Goal: Transaction & Acquisition: Purchase product/service

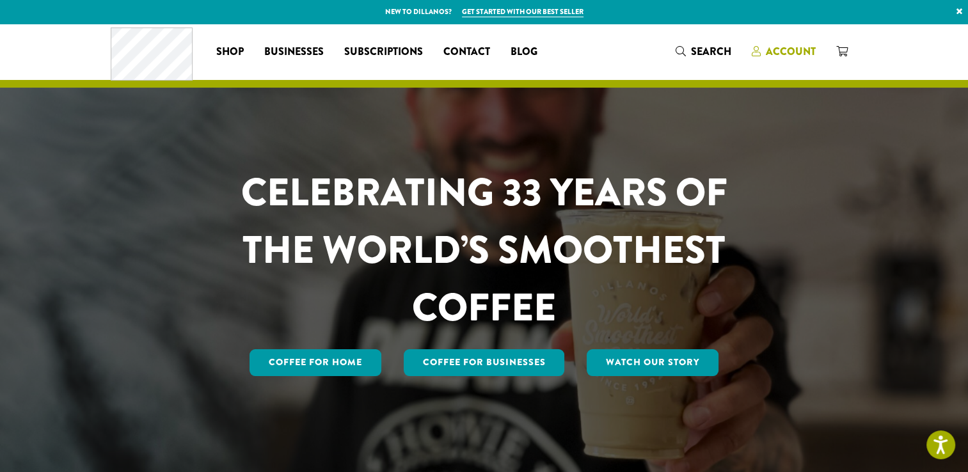
click at [786, 52] on span "Account" at bounding box center [791, 51] width 50 height 15
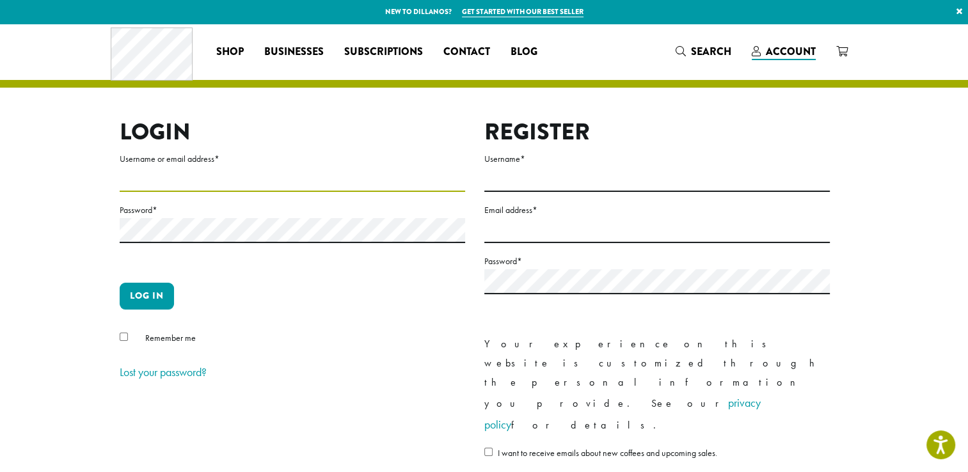
click at [228, 171] on input "Username or email address *" at bounding box center [292, 179] width 345 height 25
type input "**********"
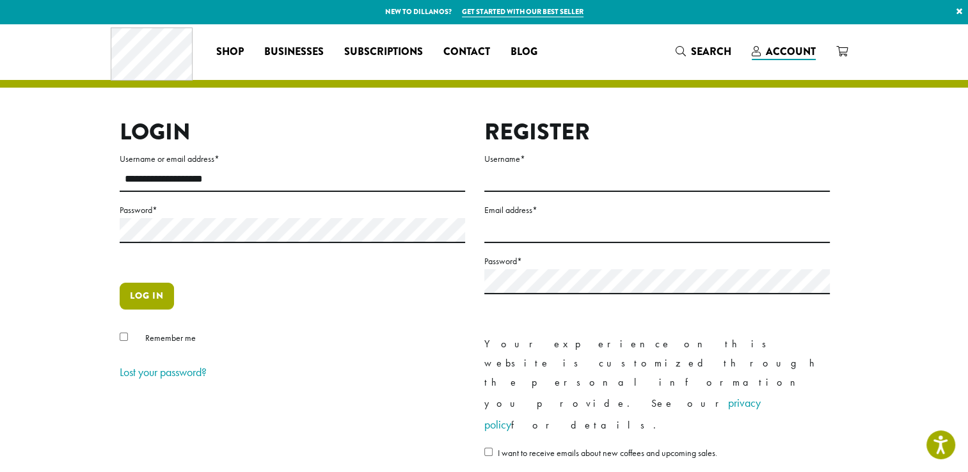
click at [148, 297] on button "Log in" at bounding box center [147, 296] width 54 height 27
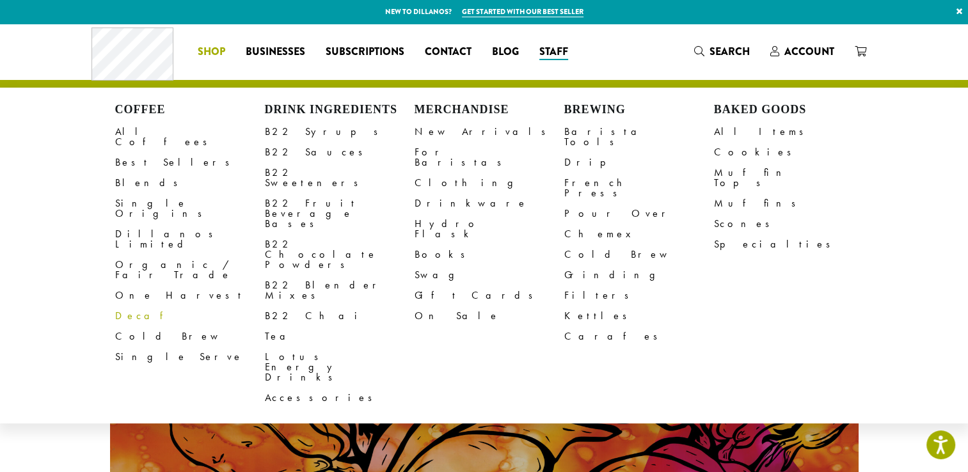
click at [126, 306] on link "Decaf" at bounding box center [190, 316] width 150 height 20
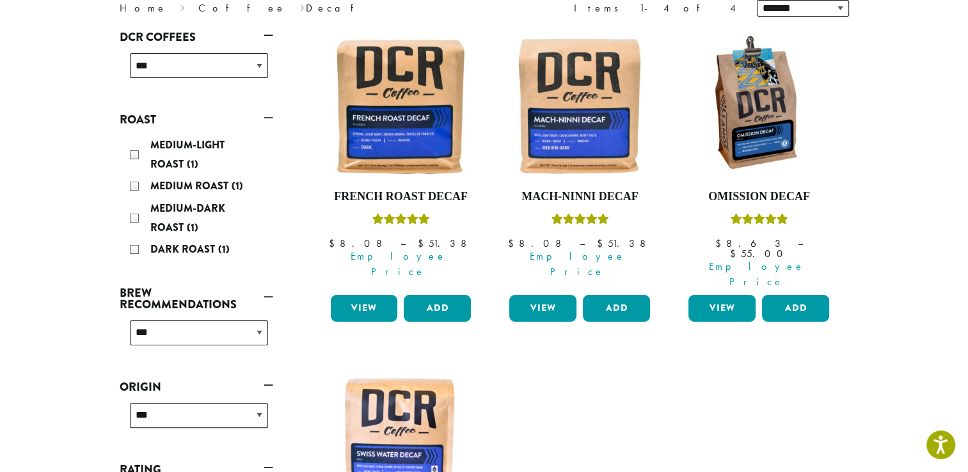
scroll to position [347, 0]
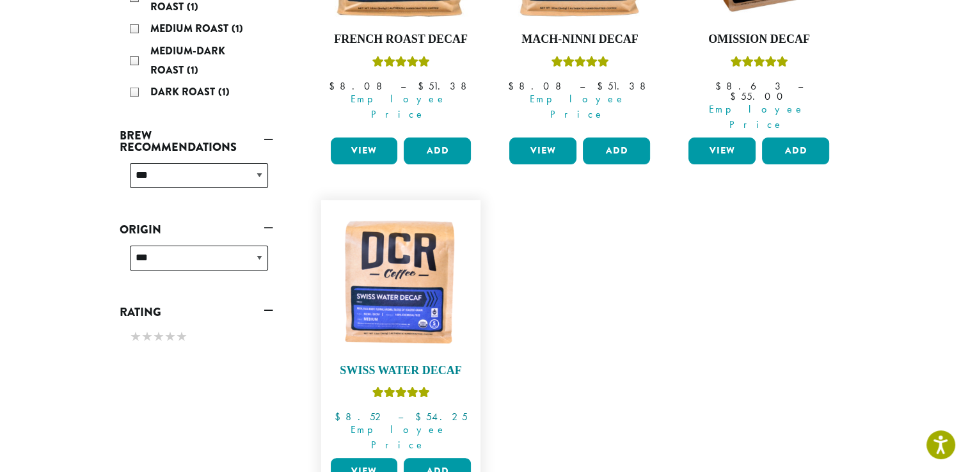
click at [399, 248] on img at bounding box center [400, 280] width 147 height 147
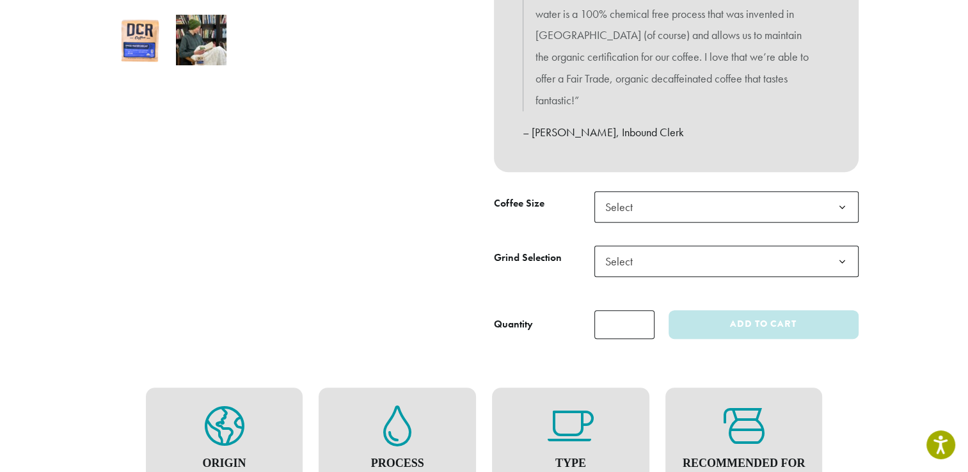
scroll to position [458, 0]
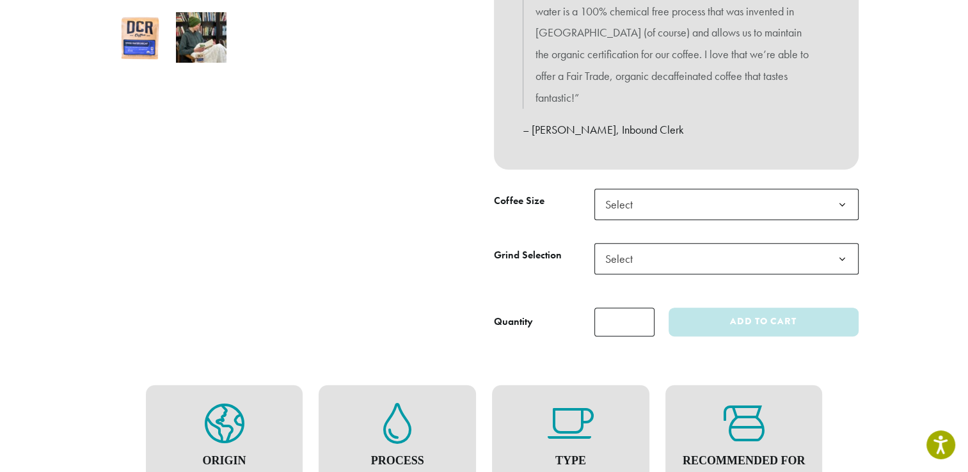
click at [784, 198] on span "Select" at bounding box center [726, 204] width 264 height 31
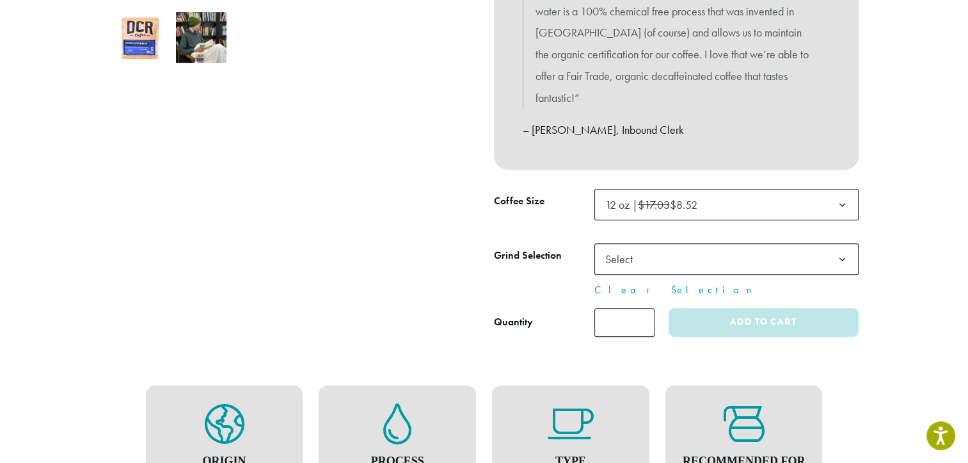
click at [755, 255] on span "Select" at bounding box center [726, 258] width 264 height 31
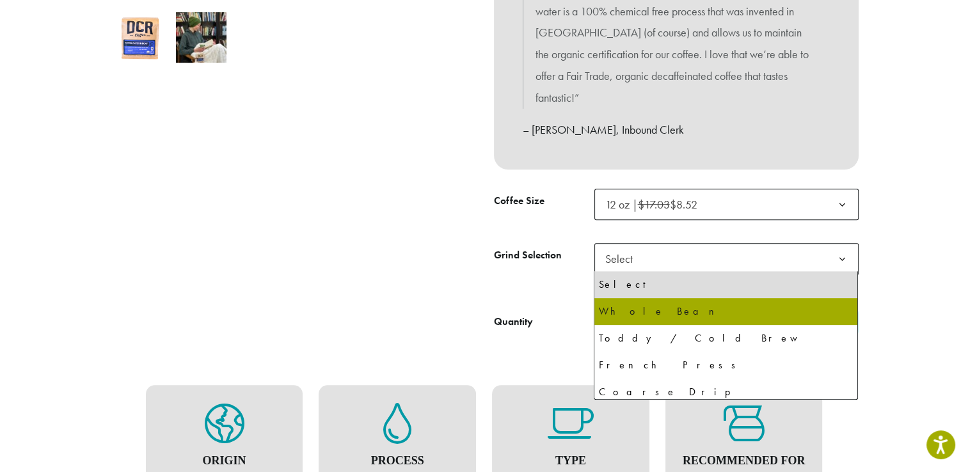
select select "*********"
select select "**********"
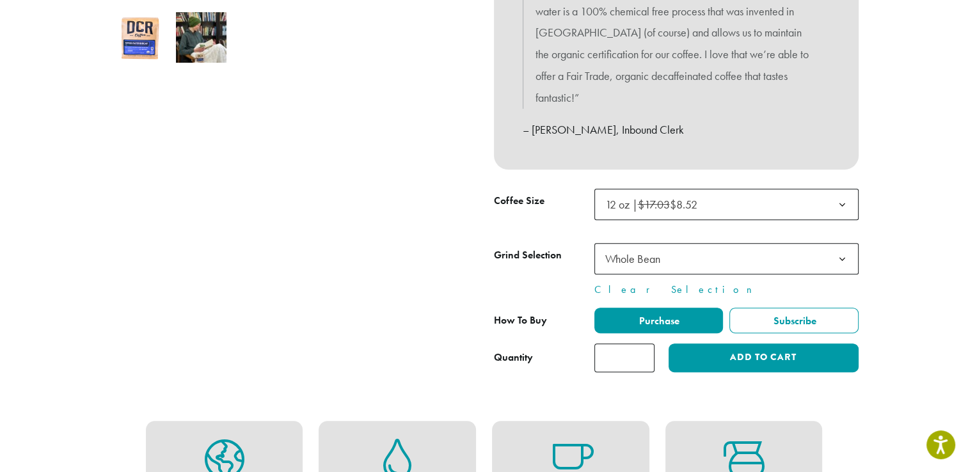
drag, startPoint x: 638, startPoint y: 358, endPoint x: 558, endPoint y: 358, distance: 80.6
click at [594, 358] on input "*" at bounding box center [624, 358] width 60 height 29
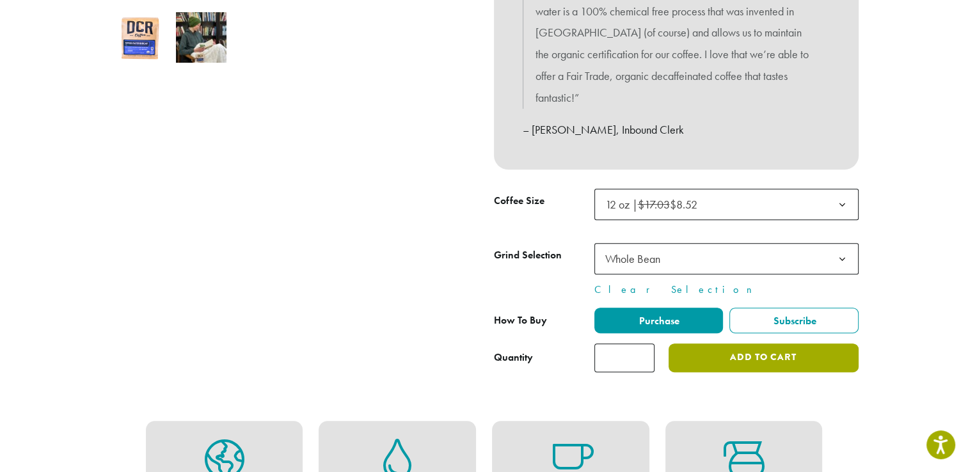
type input "*"
click at [809, 357] on button "Add to cart" at bounding box center [763, 358] width 189 height 29
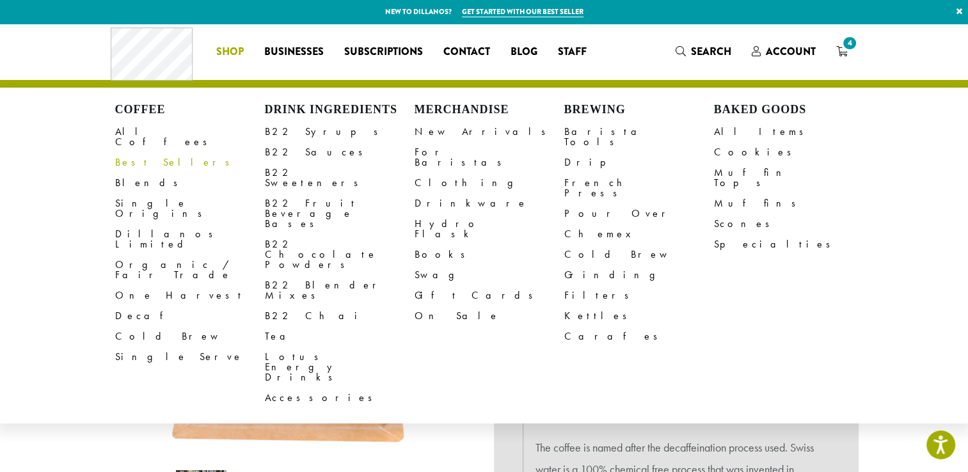
click at [131, 152] on link "Best Sellers" at bounding box center [190, 162] width 150 height 20
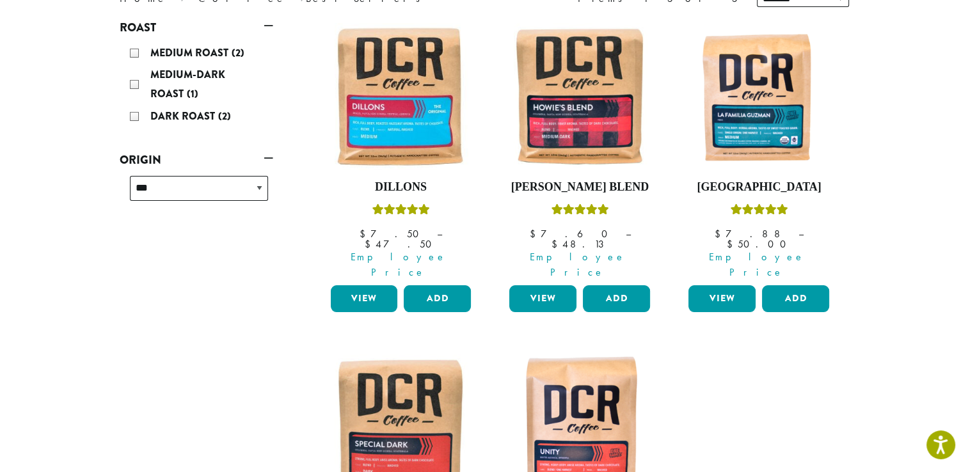
scroll to position [177, 0]
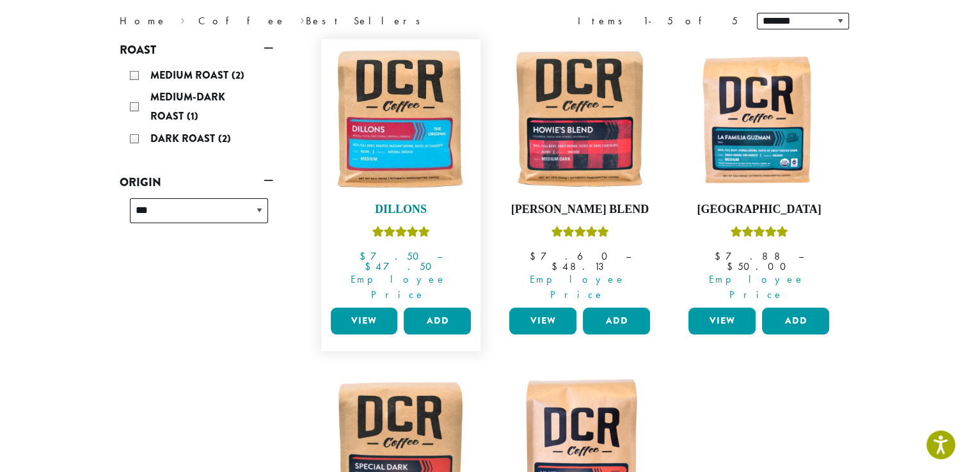
click at [395, 129] on img at bounding box center [400, 118] width 147 height 147
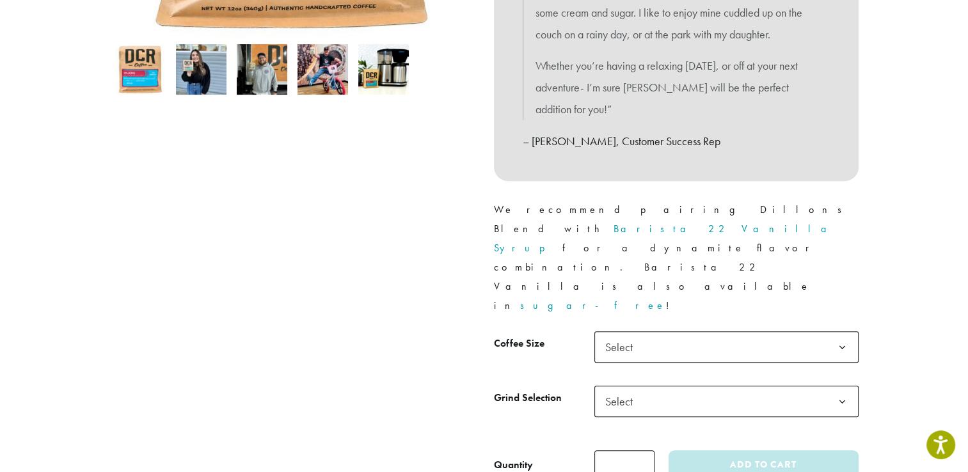
scroll to position [445, 0]
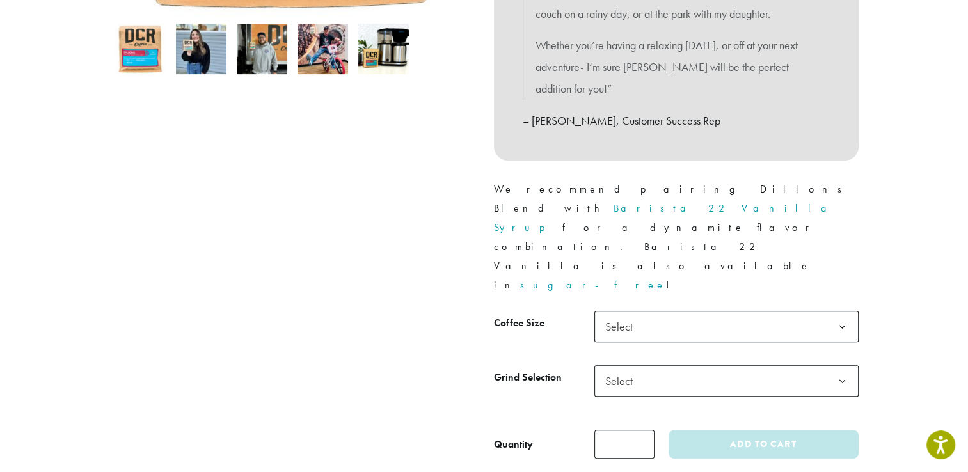
click at [695, 311] on span "Select" at bounding box center [726, 326] width 264 height 31
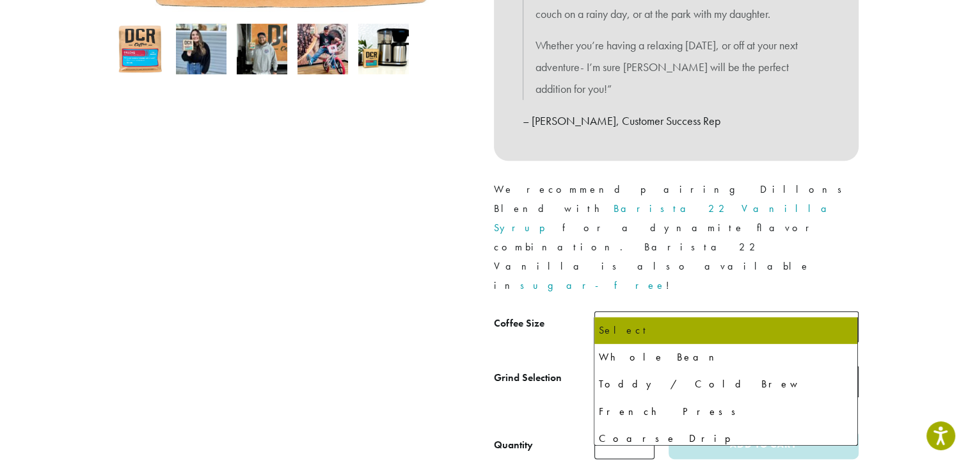
click at [683, 365] on span "Select" at bounding box center [726, 380] width 264 height 31
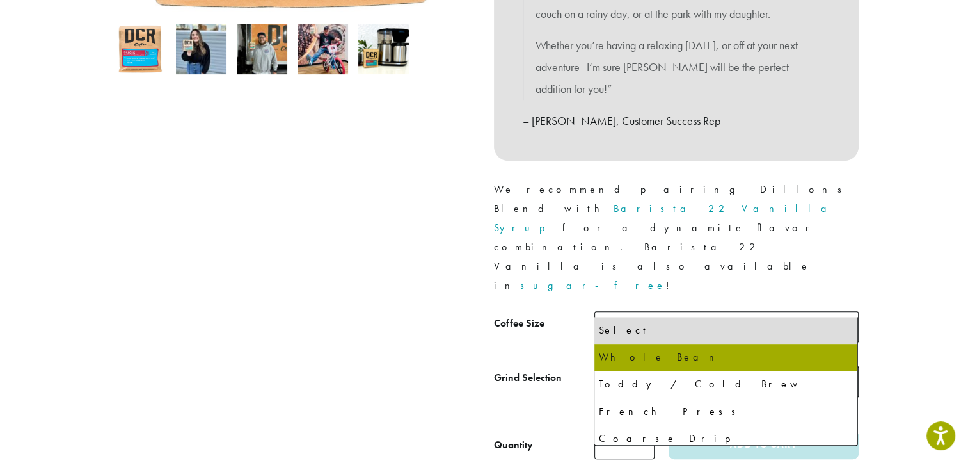
select select "*********"
select select "**********"
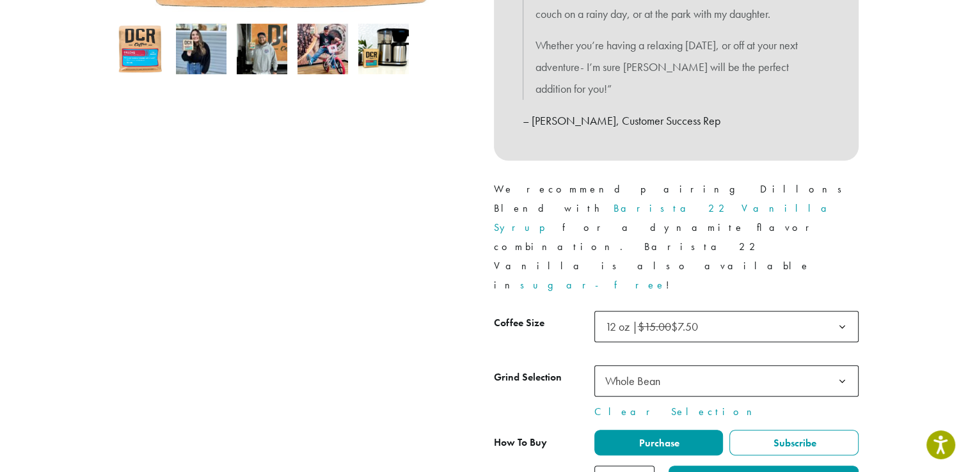
click at [645, 466] on input "*" at bounding box center [624, 480] width 60 height 29
type input "*"
click at [788, 466] on button "Add to cart" at bounding box center [763, 480] width 189 height 29
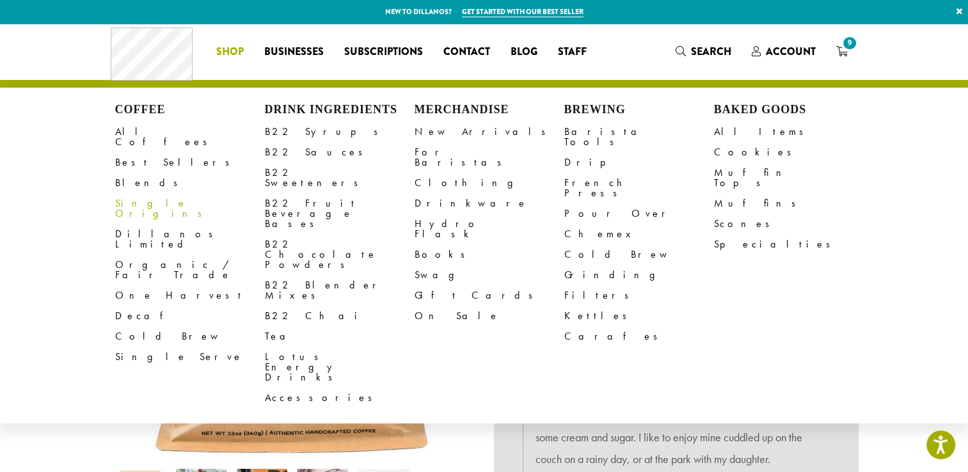
click at [151, 196] on link "Single Origins" at bounding box center [190, 208] width 150 height 31
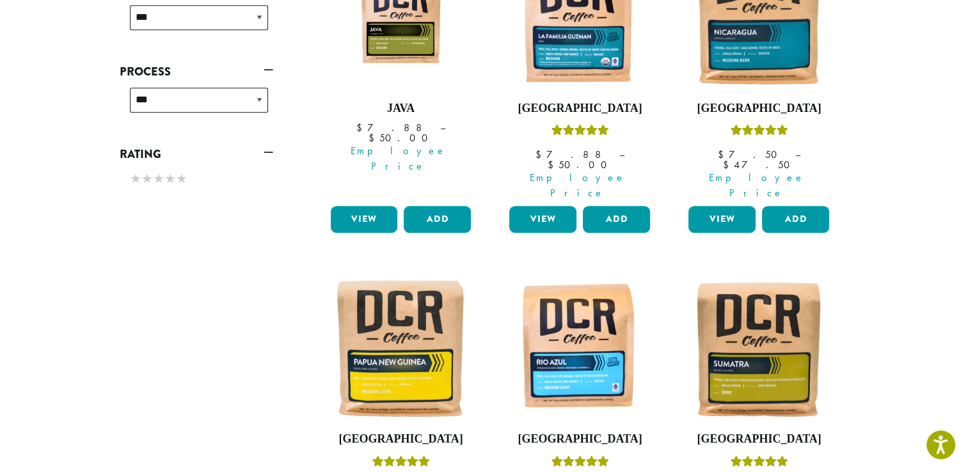
scroll to position [617, 0]
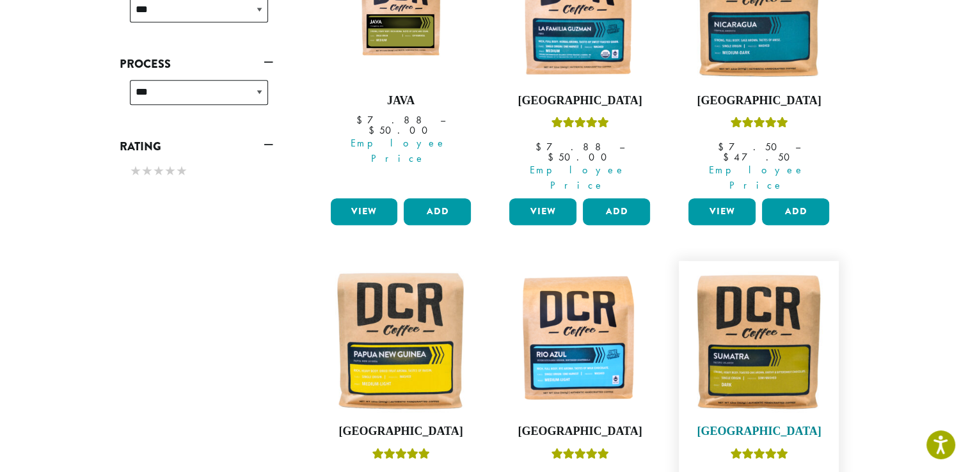
click at [774, 280] on img at bounding box center [758, 340] width 147 height 147
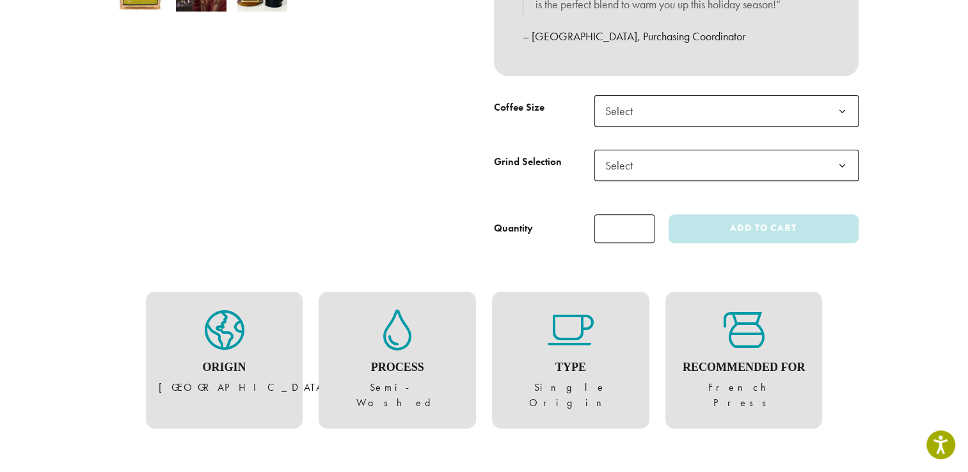
scroll to position [477, 0]
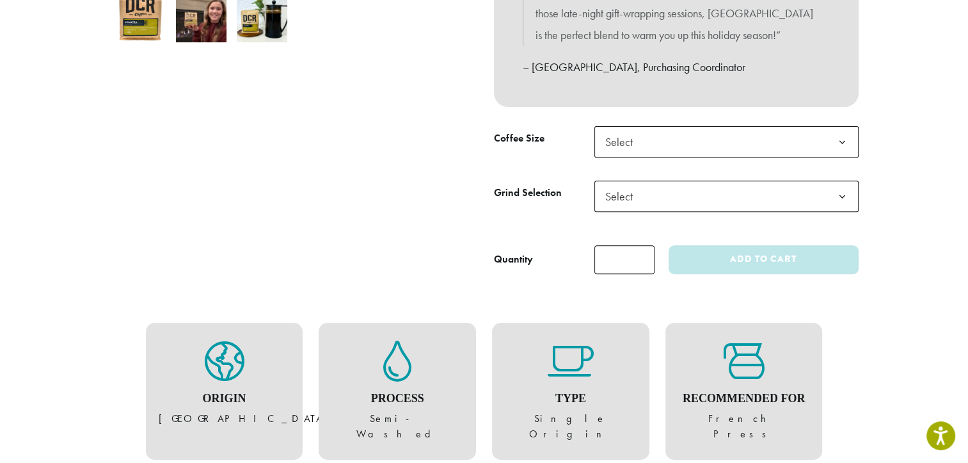
click at [752, 150] on span "Select" at bounding box center [726, 141] width 264 height 31
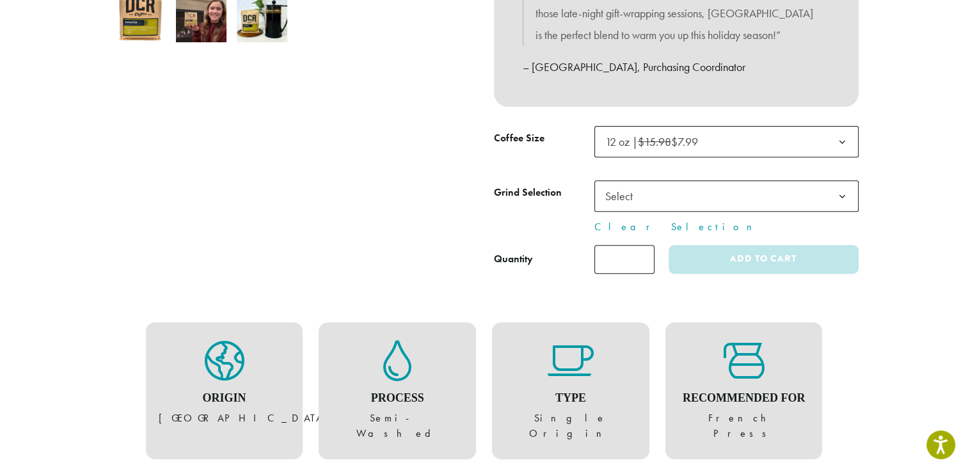
click at [688, 191] on span "Select" at bounding box center [726, 195] width 264 height 31
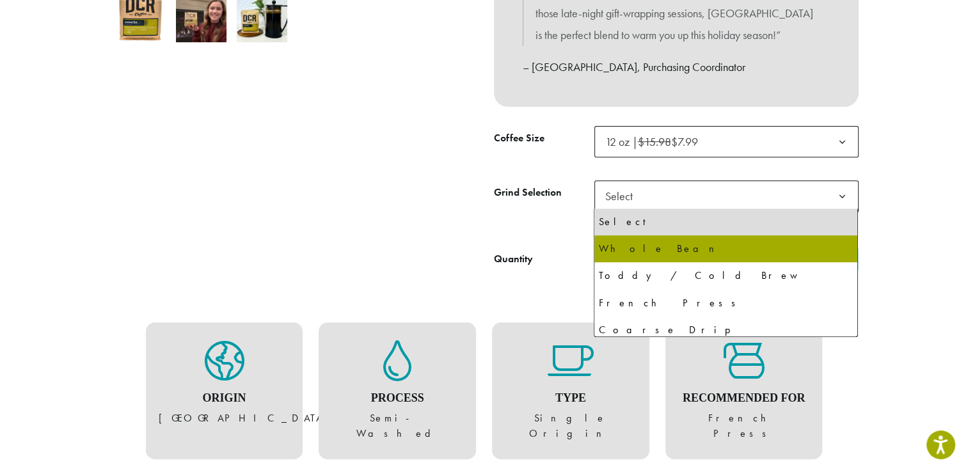
select select "*********"
select select "**********"
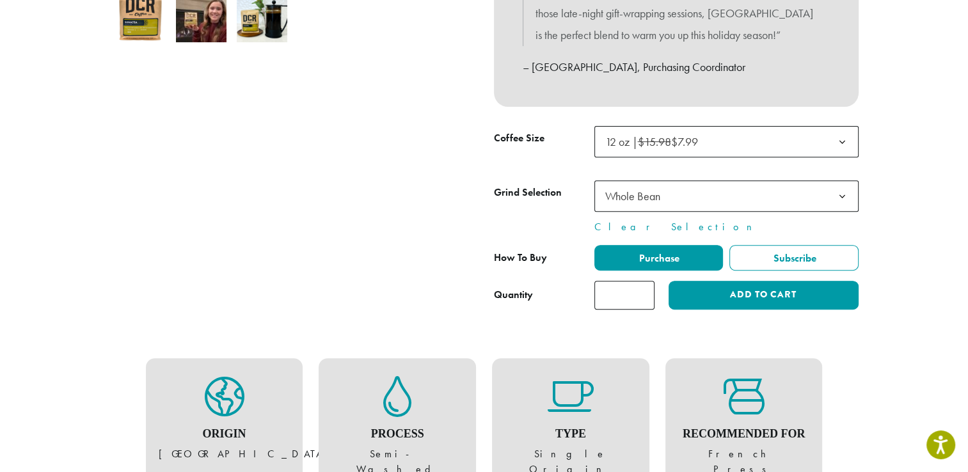
drag, startPoint x: 640, startPoint y: 303, endPoint x: 563, endPoint y: 310, distance: 77.1
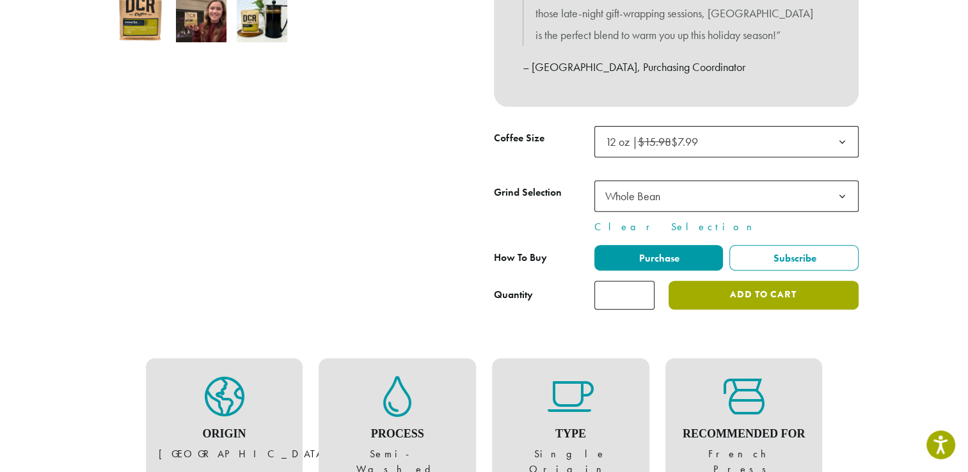
type input "*"
click at [778, 283] on button "Add to cart" at bounding box center [763, 295] width 189 height 29
click at [780, 295] on button "Add to cart" at bounding box center [763, 295] width 189 height 29
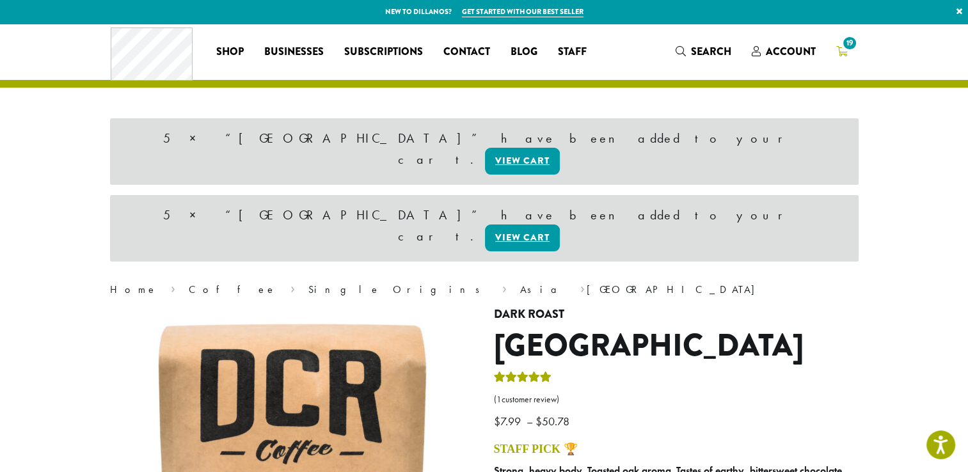
click at [850, 52] on link "19" at bounding box center [842, 51] width 32 height 21
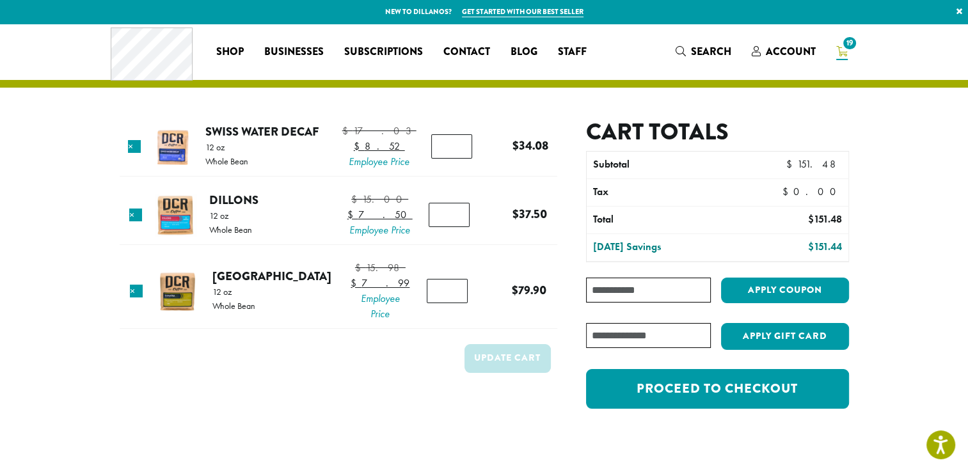
drag, startPoint x: 448, startPoint y: 319, endPoint x: 356, endPoint y: 332, distance: 93.6
click at [356, 329] on tr "× [GEOGRAPHIC_DATA] 12 oz Whole Bean $ 15.98 Original price was: $15.98. $ 7.99…" at bounding box center [339, 292] width 438 height 74
type input "*"
click at [537, 373] on button "Update cart" at bounding box center [507, 358] width 86 height 29
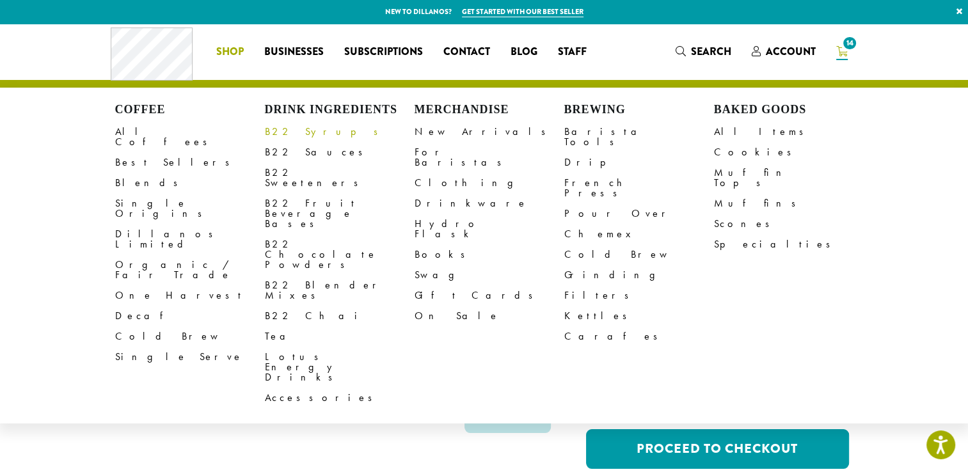
click at [287, 134] on link "B22 Syrups" at bounding box center [340, 132] width 150 height 20
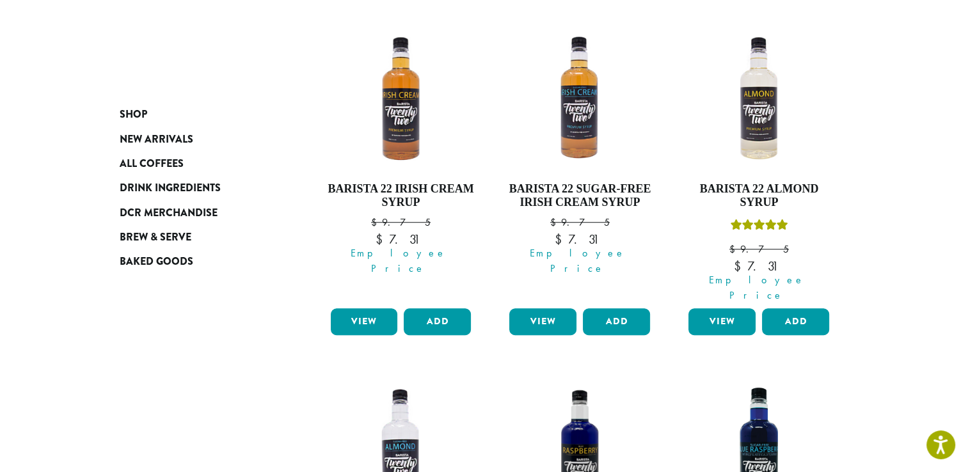
scroll to position [1108, 0]
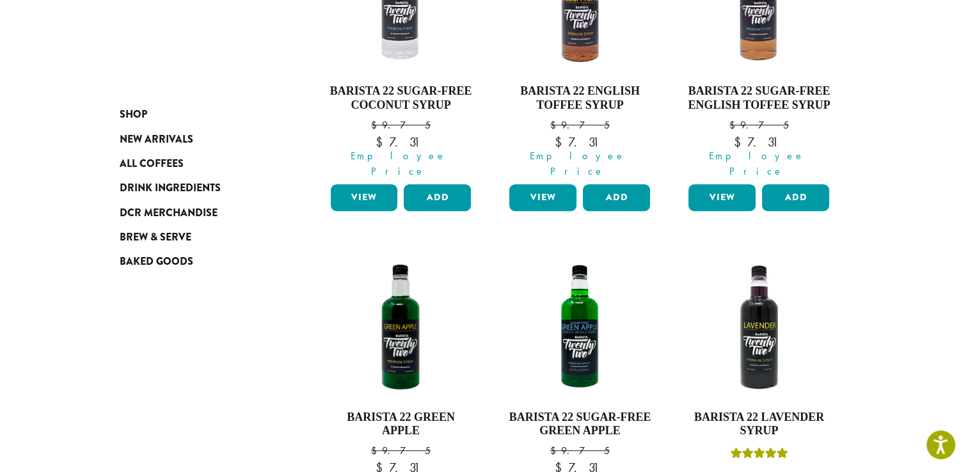
scroll to position [79, 0]
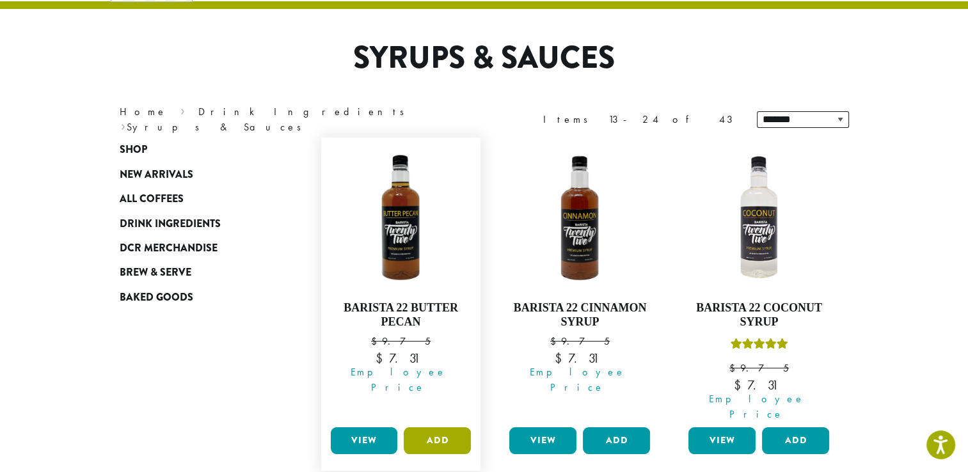
click at [449, 427] on button "Add" at bounding box center [437, 440] width 67 height 27
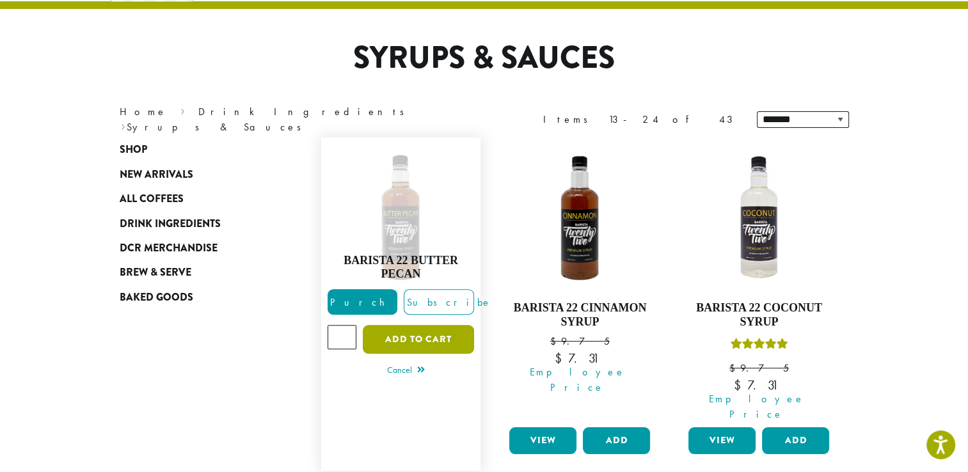
click at [411, 329] on button "Add to cart" at bounding box center [418, 339] width 111 height 29
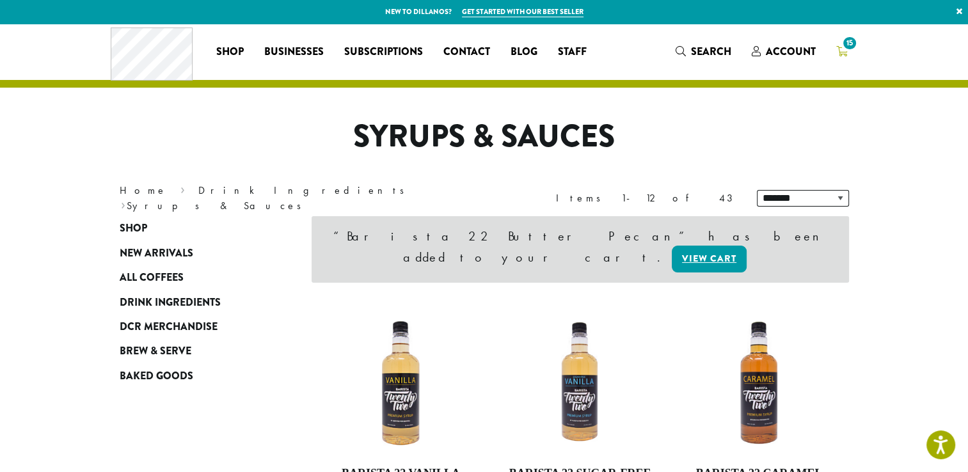
click at [850, 54] on link "15" at bounding box center [842, 51] width 32 height 21
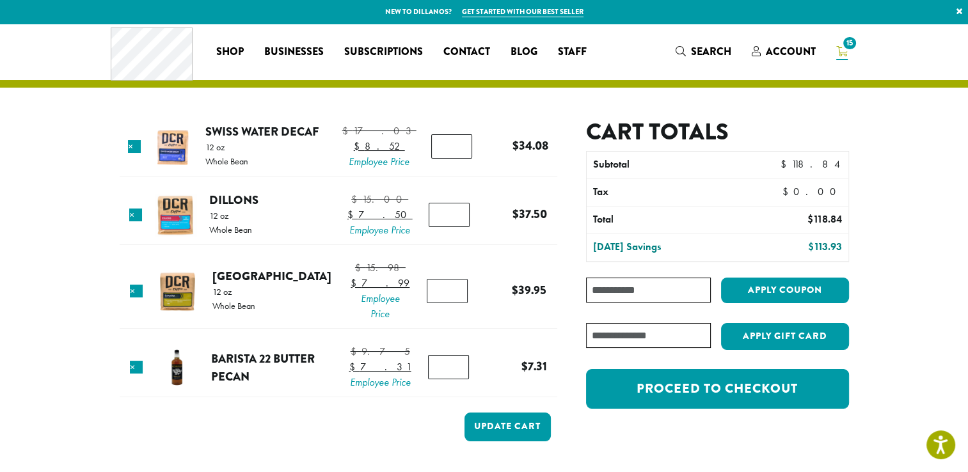
type input "*"
click at [454, 379] on input "*" at bounding box center [448, 367] width 41 height 24
click at [530, 441] on button "Update cart" at bounding box center [507, 427] width 86 height 29
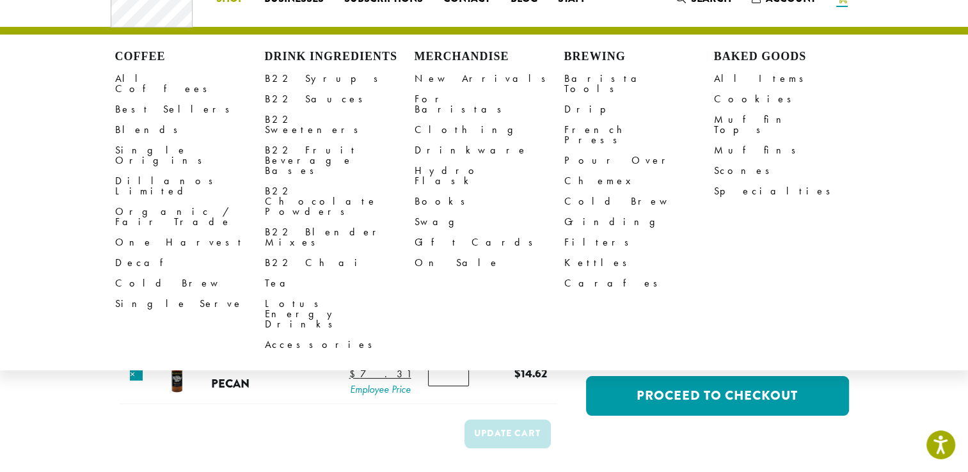
scroll to position [54, 0]
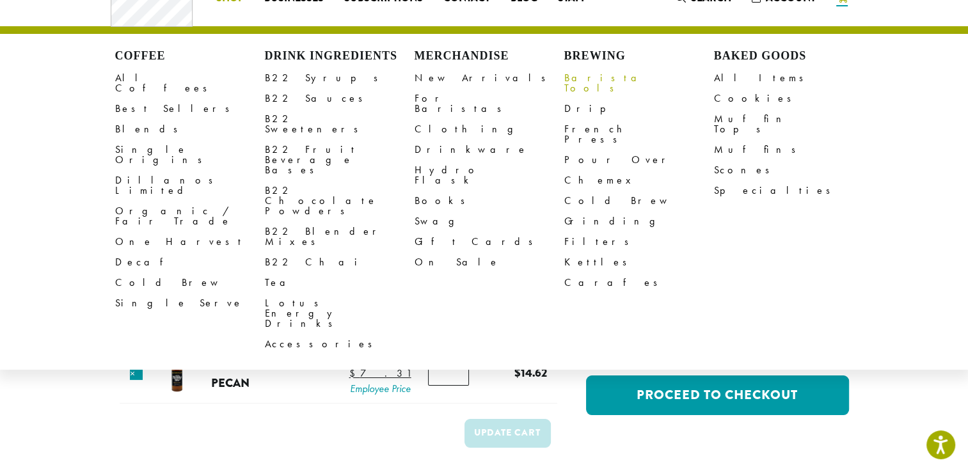
click at [580, 77] on link "Barista Tools" at bounding box center [639, 83] width 150 height 31
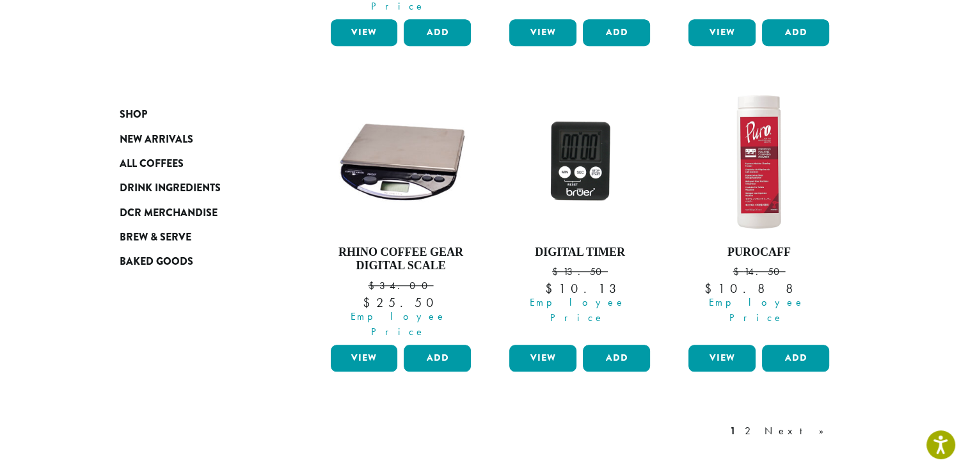
scroll to position [1108, 0]
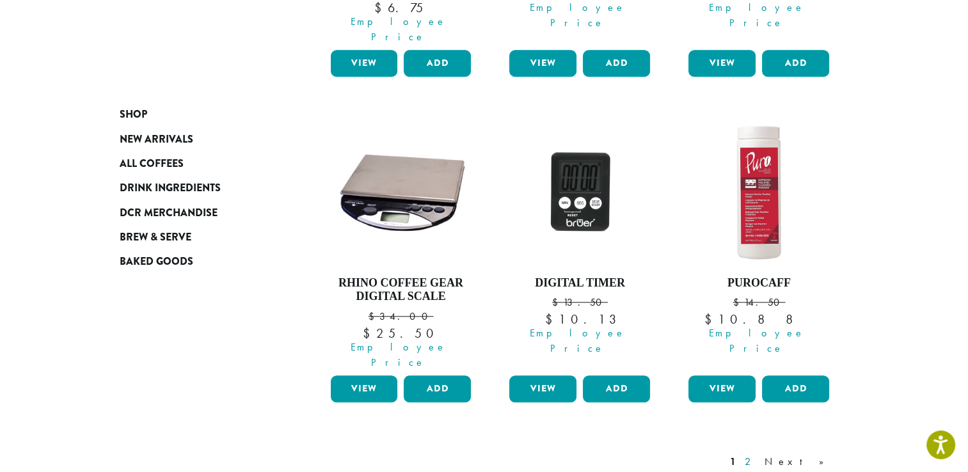
click at [758, 454] on link "2" at bounding box center [750, 461] width 16 height 15
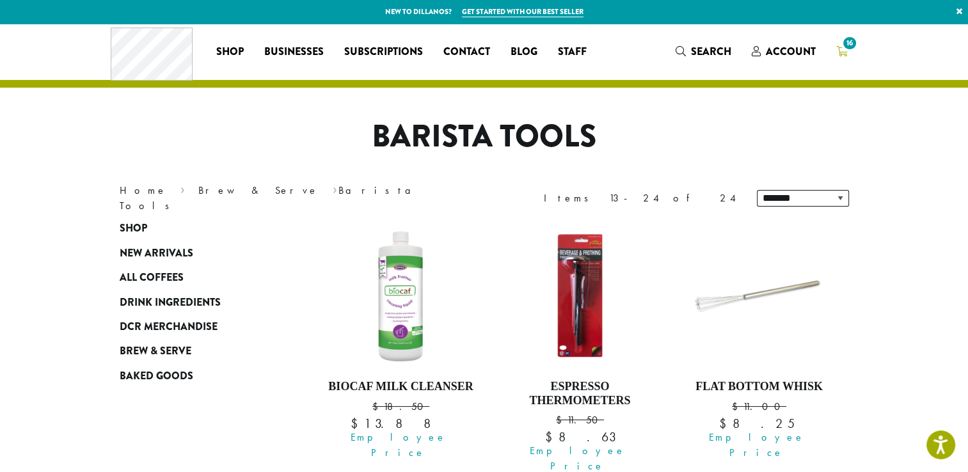
click at [844, 55] on icon "16" at bounding box center [842, 51] width 12 height 10
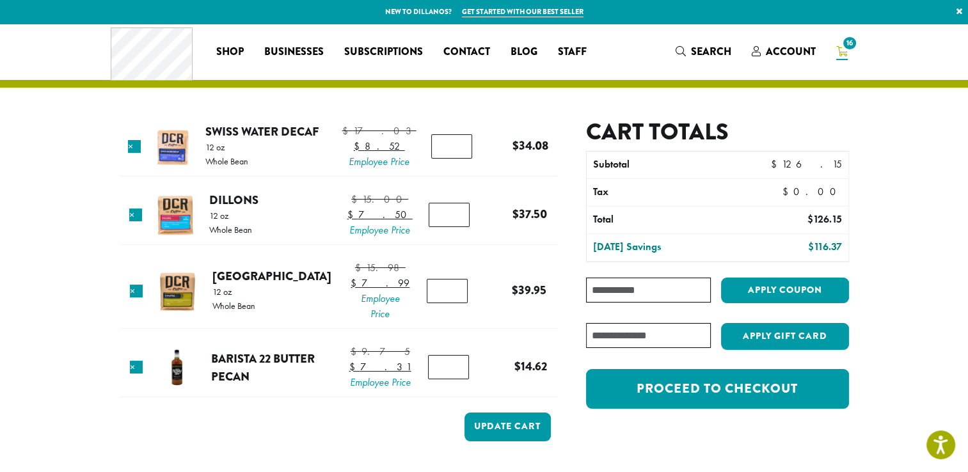
type input "*"
click at [453, 149] on input "*" at bounding box center [451, 146] width 41 height 24
click at [507, 441] on button "Update cart" at bounding box center [507, 427] width 86 height 29
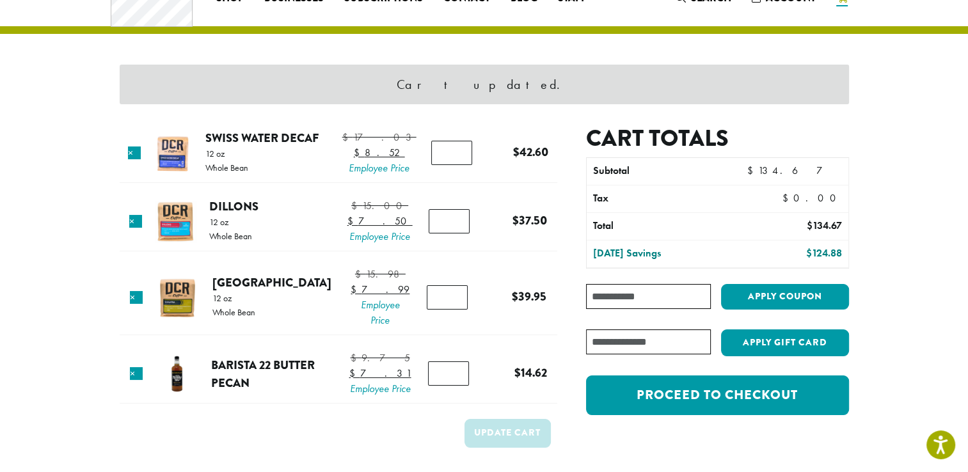
scroll to position [54, 0]
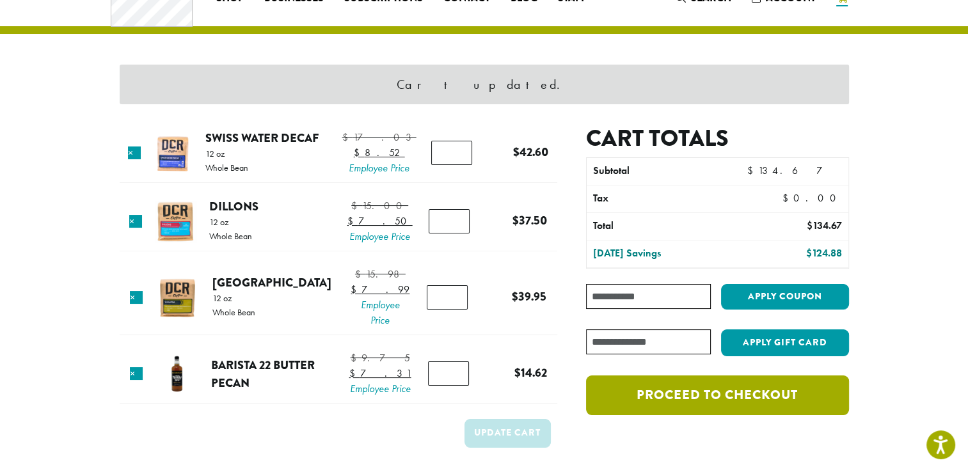
click at [736, 383] on link "Proceed to checkout" at bounding box center [717, 396] width 262 height 40
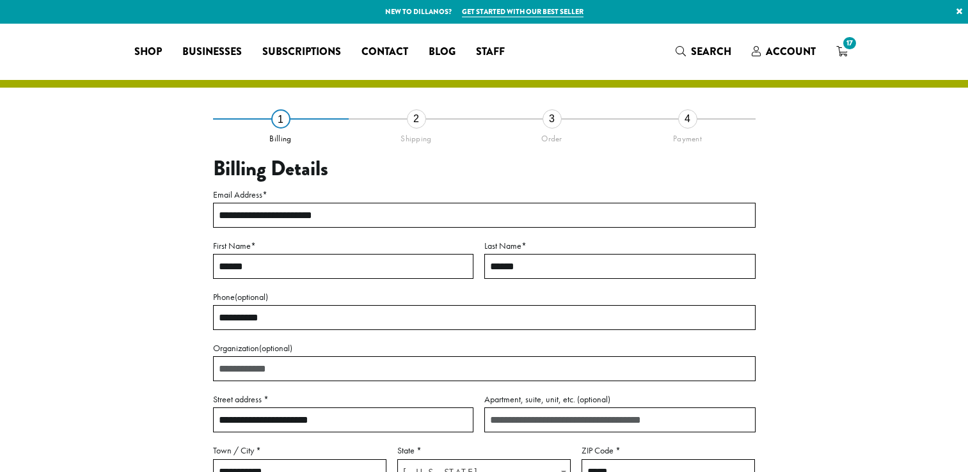
select select "**"
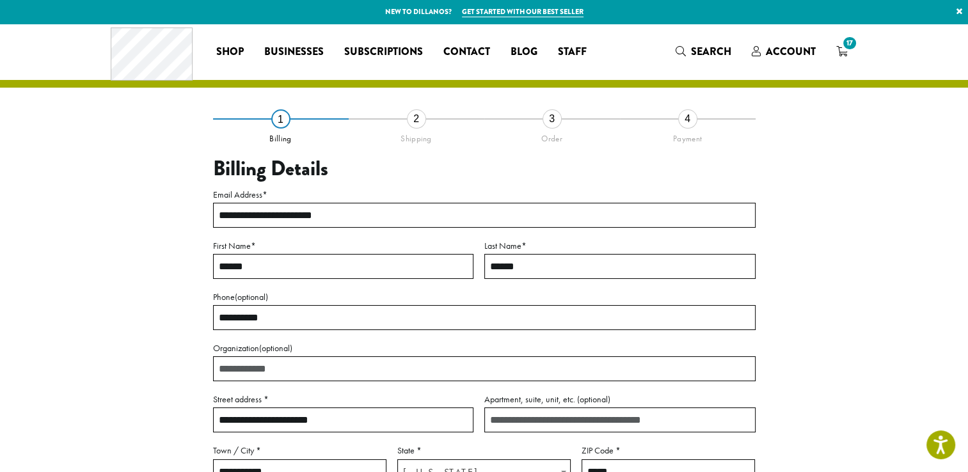
drag, startPoint x: 319, startPoint y: 317, endPoint x: 365, endPoint y: 318, distance: 45.4
click at [365, 318] on input "**********" at bounding box center [484, 317] width 542 height 25
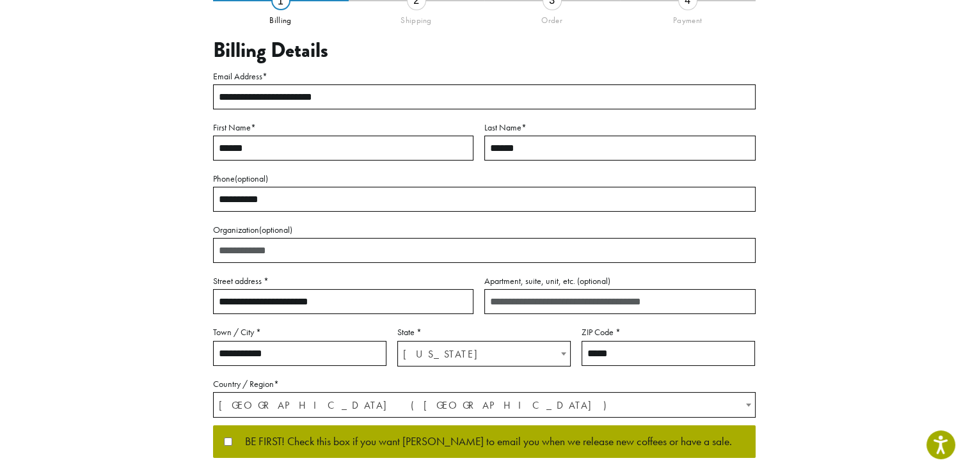
scroll to position [95, 0]
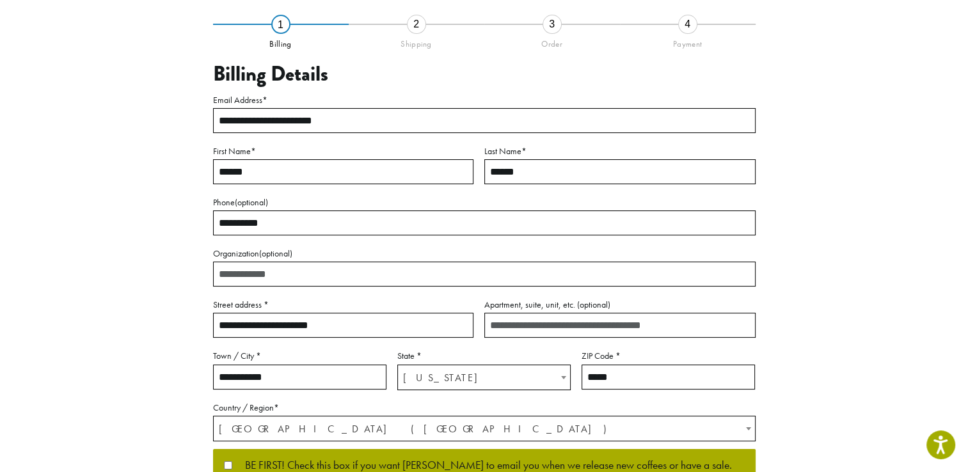
drag, startPoint x: 270, startPoint y: 127, endPoint x: 123, endPoint y: 158, distance: 149.7
click at [123, 158] on div "**********" at bounding box center [484, 283] width 729 height 519
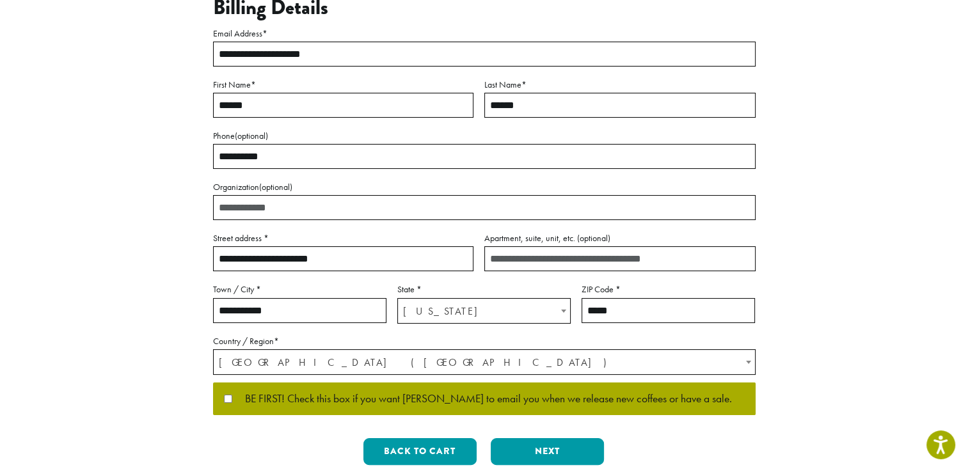
scroll to position [175, 0]
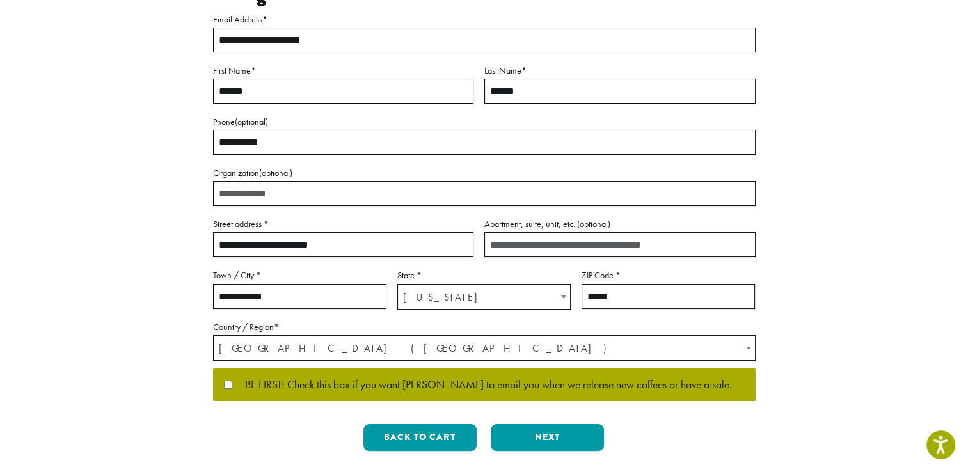
type input "**********"
drag, startPoint x: 374, startPoint y: 244, endPoint x: 72, endPoint y: 251, distance: 302.0
click at [72, 251] on section "**********" at bounding box center [484, 170] width 968 height 644
type input "**********"
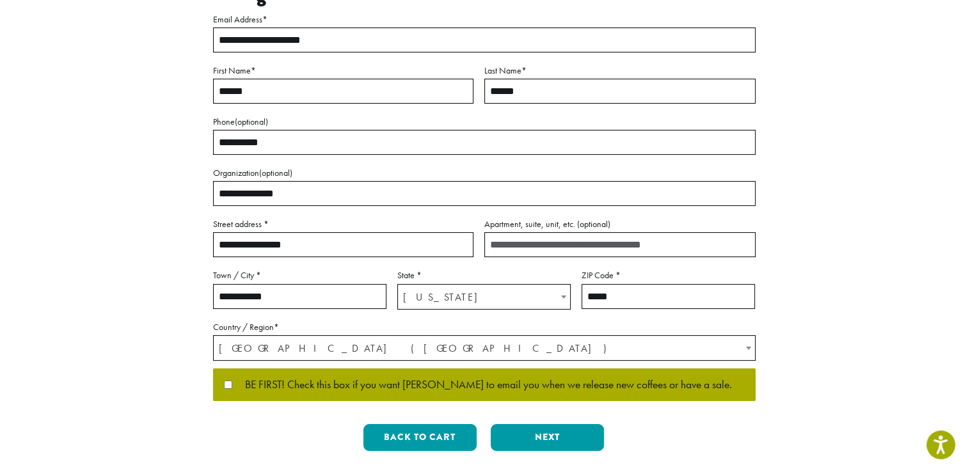
type input "**********"
drag, startPoint x: 615, startPoint y: 241, endPoint x: 214, endPoint y: 237, distance: 400.5
click at [214, 237] on div "**********" at bounding box center [484, 185] width 542 height 347
type input "*******"
drag, startPoint x: 642, startPoint y: 298, endPoint x: 408, endPoint y: 309, distance: 234.4
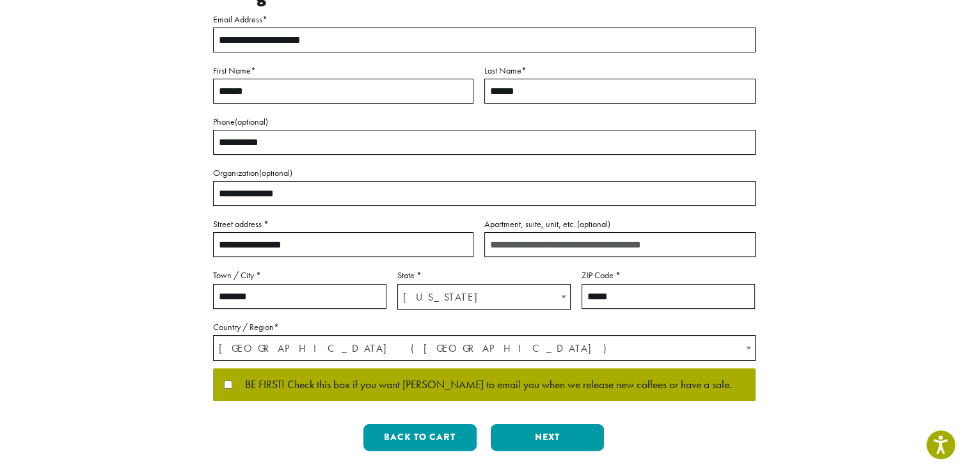
click at [408, 309] on div "**********" at bounding box center [484, 185] width 542 height 347
type input "*****"
click at [543, 433] on button "Next" at bounding box center [547, 437] width 113 height 27
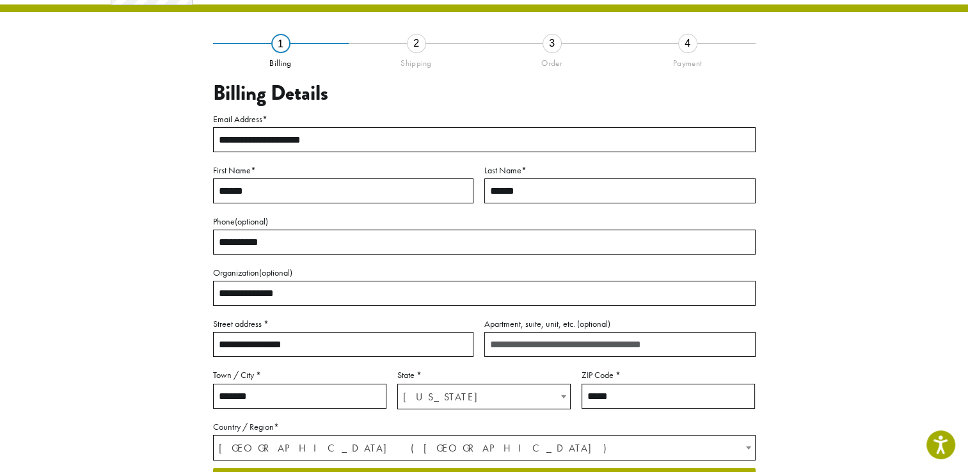
scroll to position [67, 0]
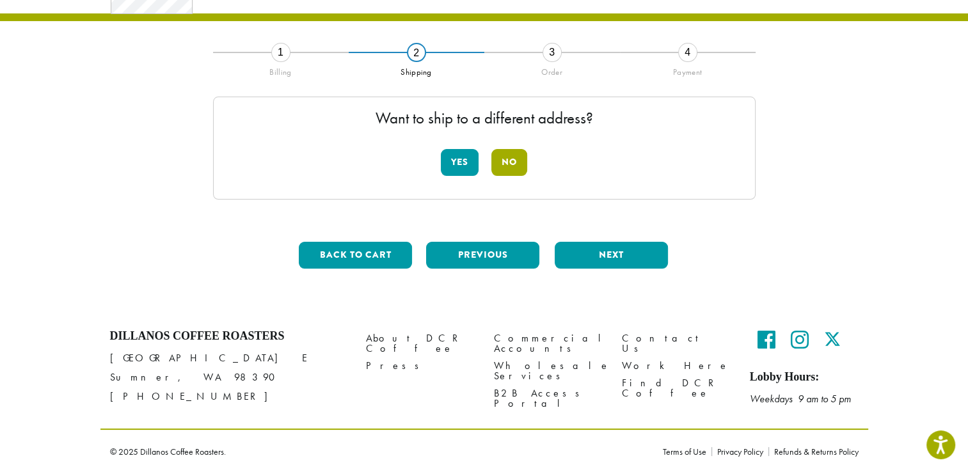
click at [507, 161] on button "No" at bounding box center [509, 162] width 36 height 27
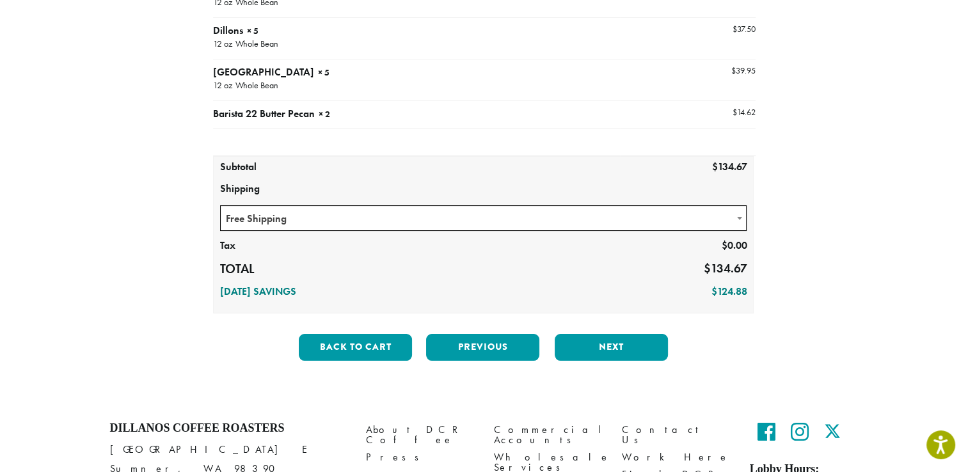
scroll to position [235, 0]
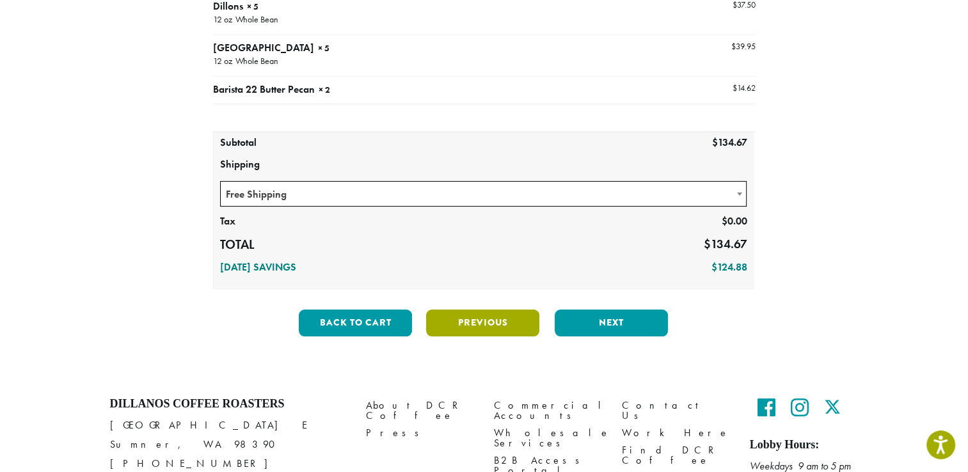
click at [441, 317] on button "Previous" at bounding box center [482, 323] width 113 height 27
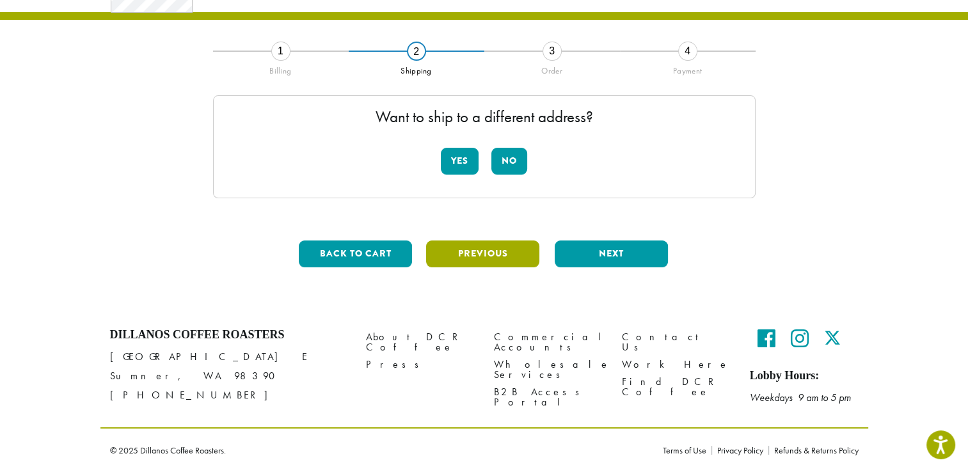
scroll to position [67, 0]
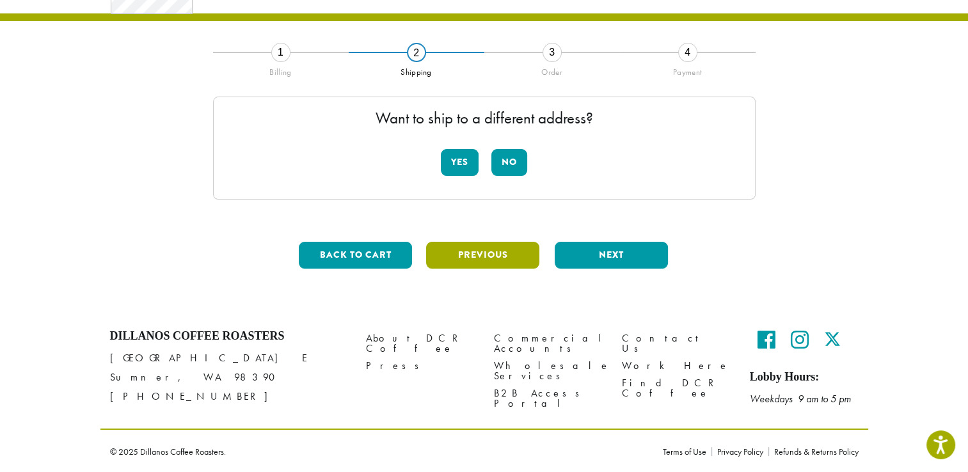
click at [473, 249] on button "Previous" at bounding box center [482, 255] width 113 height 27
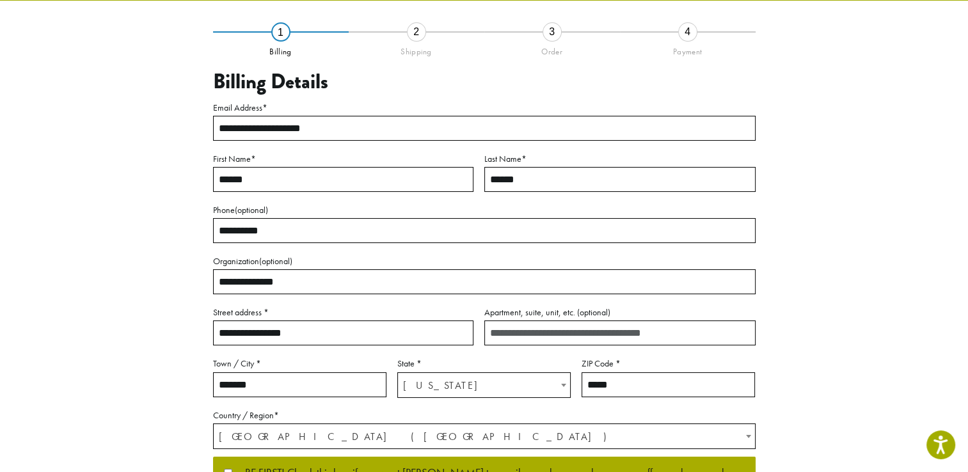
scroll to position [91, 0]
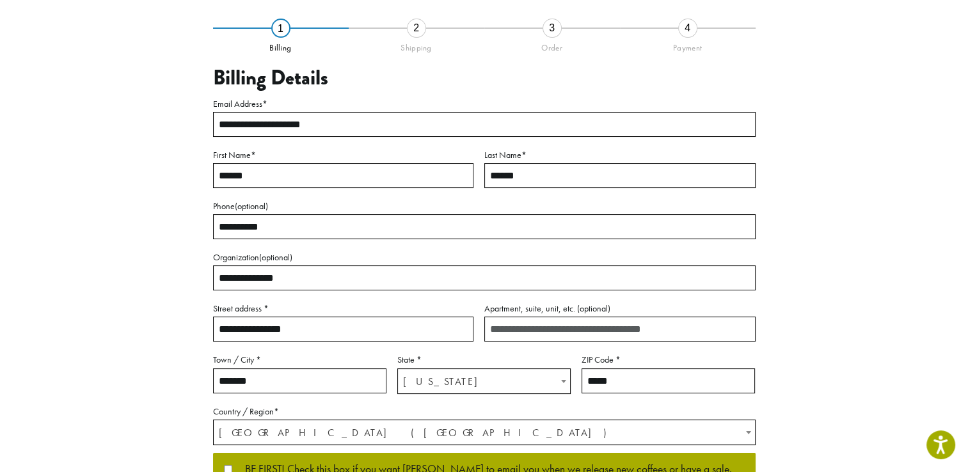
drag, startPoint x: 294, startPoint y: 283, endPoint x: -3, endPoint y: 237, distance: 300.3
click at [0, 237] on html "Accessibility Screen-Reader Guide, Feedback, and Issue Reporting | New window N…" at bounding box center [484, 324] width 968 height 831
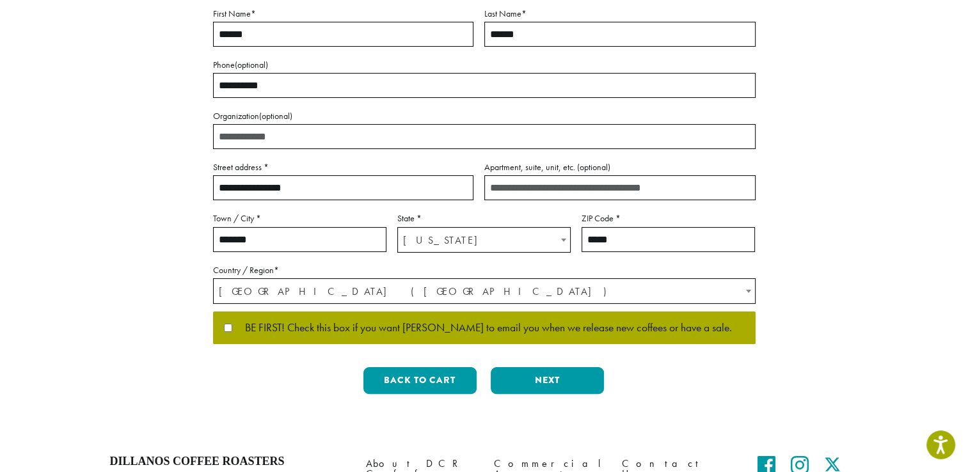
scroll to position [233, 0]
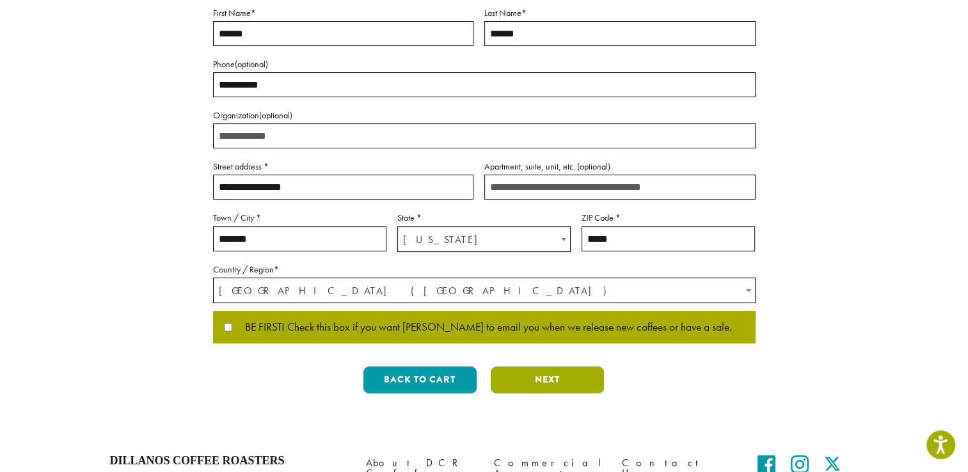
click at [540, 378] on button "Next" at bounding box center [547, 380] width 113 height 27
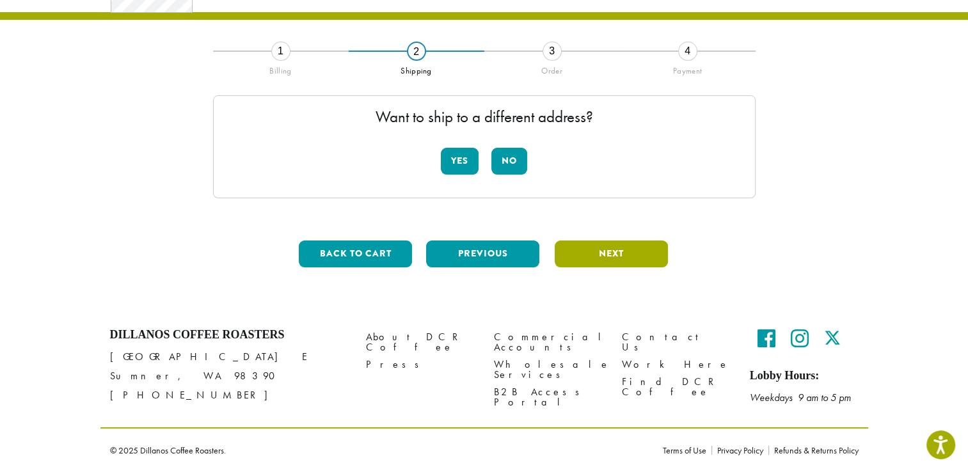
scroll to position [67, 0]
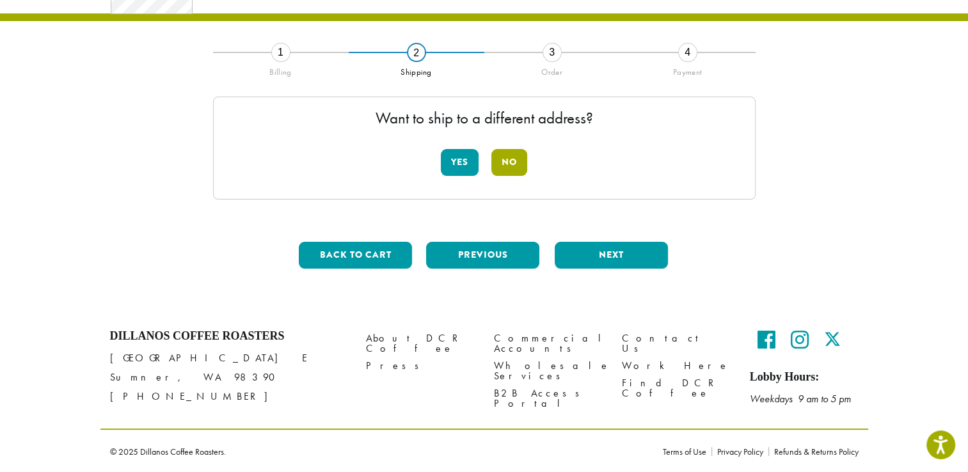
click at [511, 153] on button "No" at bounding box center [509, 162] width 36 height 27
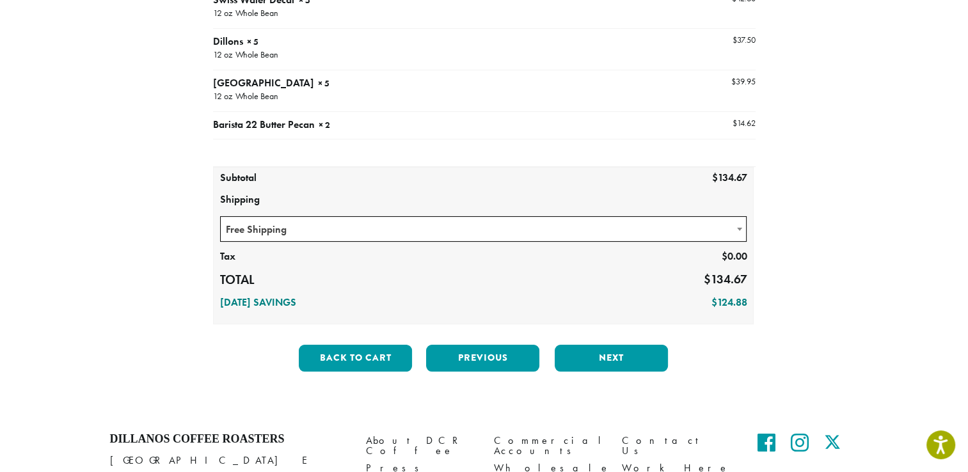
scroll to position [201, 0]
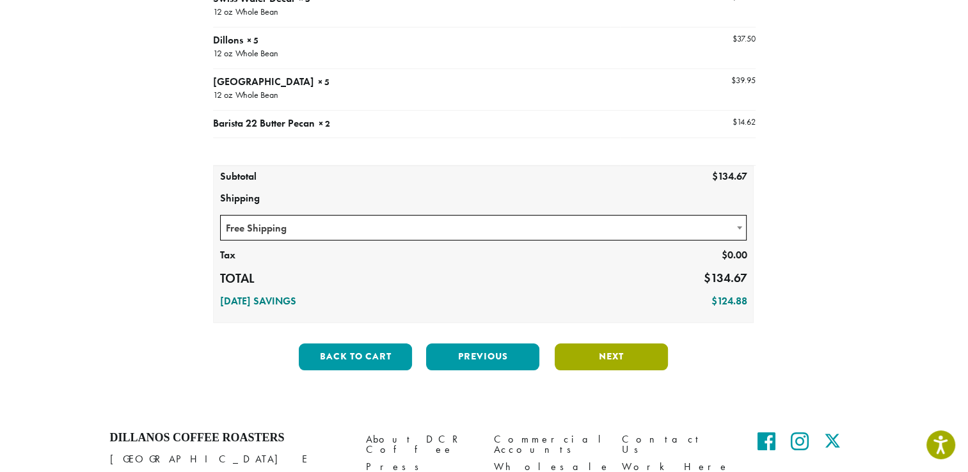
click at [600, 360] on button "Next" at bounding box center [611, 357] width 113 height 27
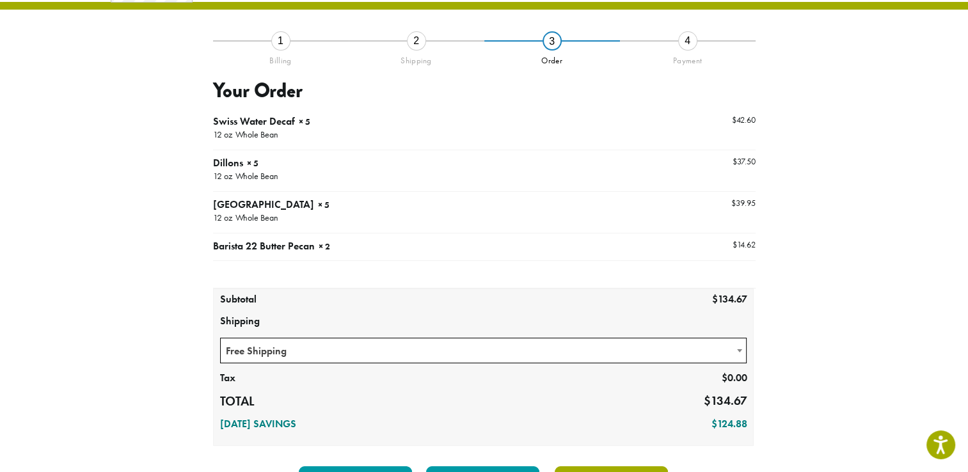
scroll to position [73, 0]
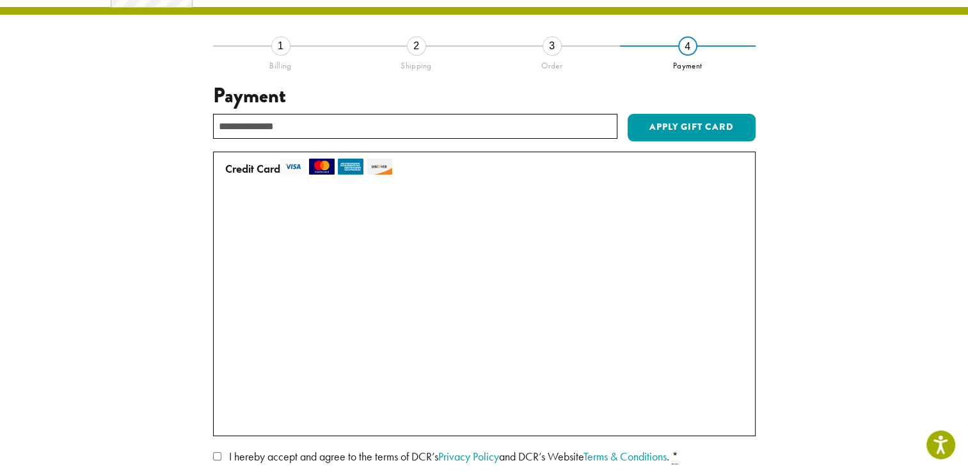
click at [366, 122] on input "text" at bounding box center [415, 126] width 404 height 25
drag, startPoint x: 760, startPoint y: 225, endPoint x: 370, endPoint y: 301, distance: 397.6
click at [370, 301] on div "**********" at bounding box center [484, 311] width 729 height 532
click at [228, 420] on label "Use a new card" at bounding box center [481, 418] width 513 height 20
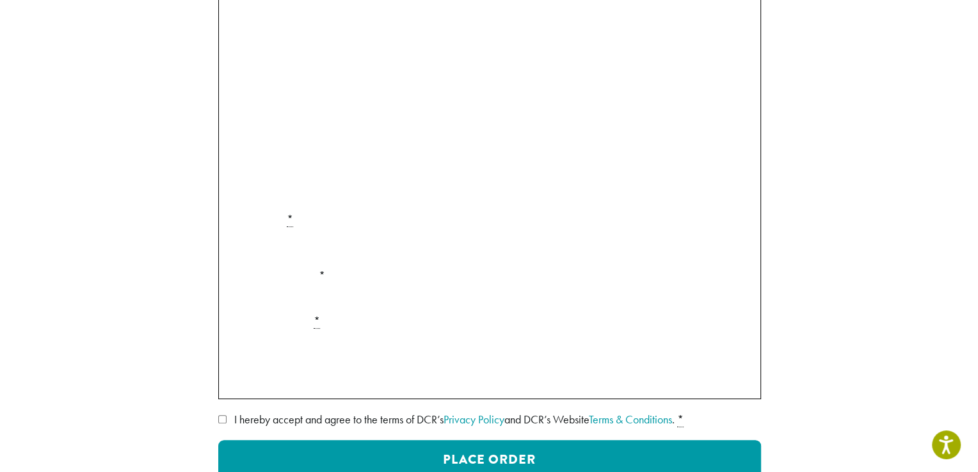
scroll to position [305, 0]
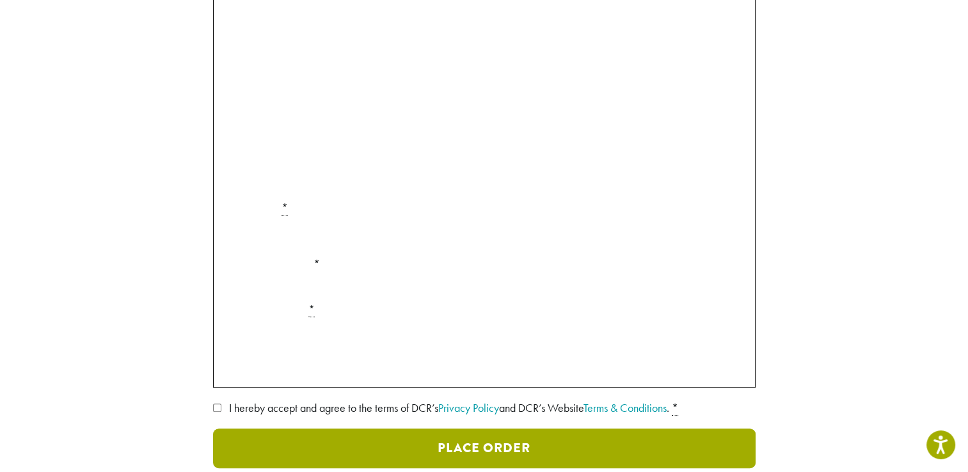
click at [317, 444] on button "Place Order" at bounding box center [484, 449] width 542 height 40
